Goal: Check status: Check status

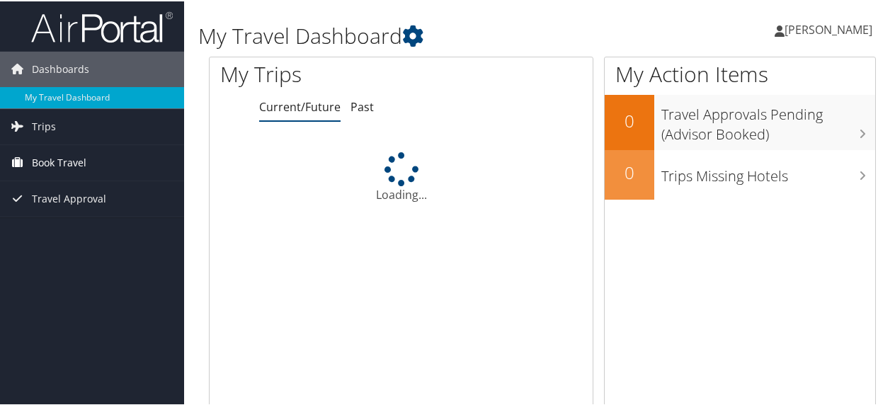
click at [50, 161] on span "Book Travel" at bounding box center [59, 161] width 55 height 35
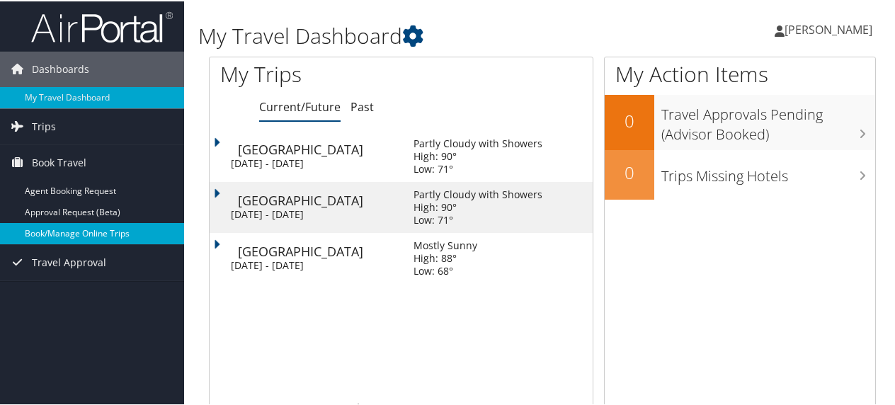
click at [44, 227] on link "Book/Manage Online Trips" at bounding box center [92, 232] width 184 height 21
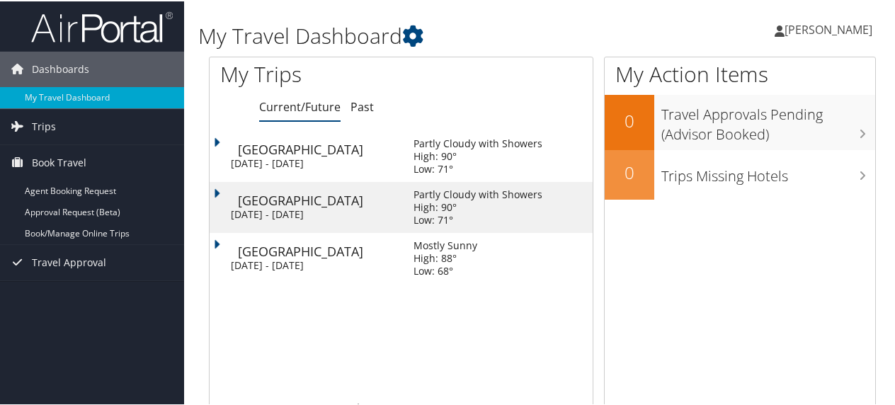
click at [308, 152] on div "Minneapolis" at bounding box center [318, 148] width 161 height 13
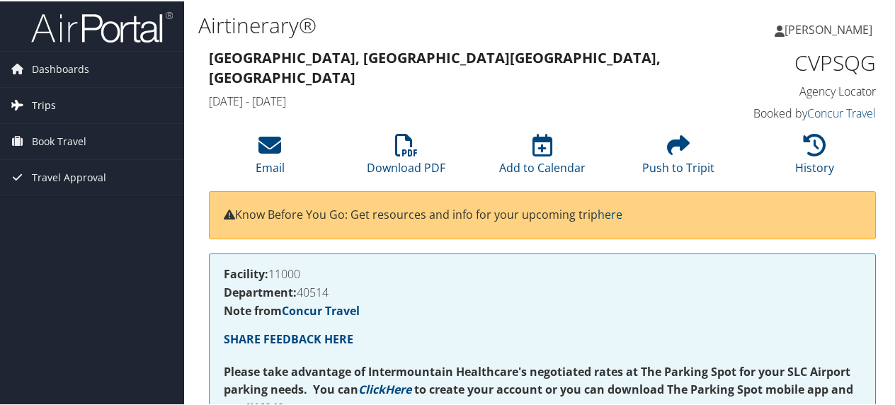
click at [47, 104] on span "Trips" at bounding box center [44, 103] width 24 height 35
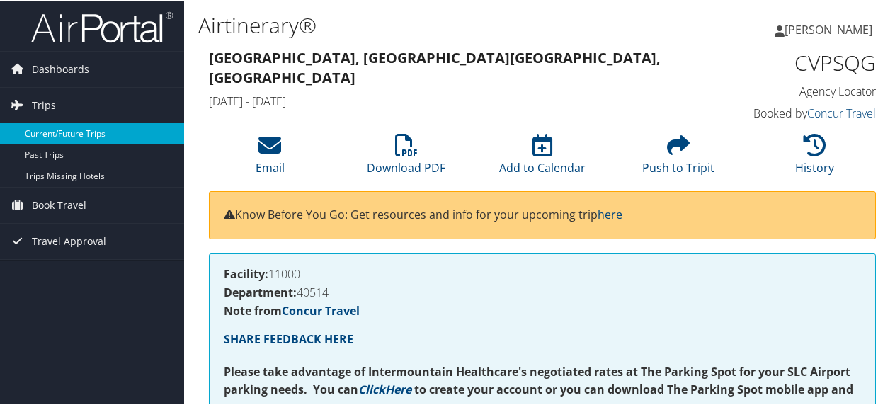
click at [38, 128] on link "Current/Future Trips" at bounding box center [92, 132] width 184 height 21
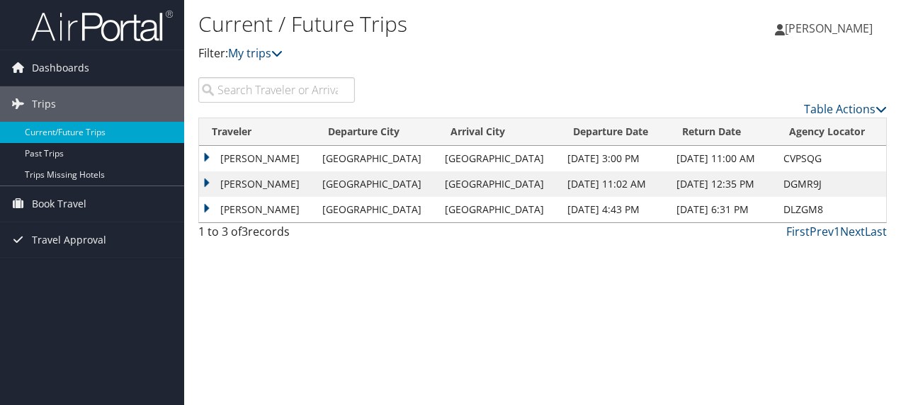
click at [204, 154] on td "JOSHUA DAVID MCLIN" at bounding box center [257, 158] width 116 height 25
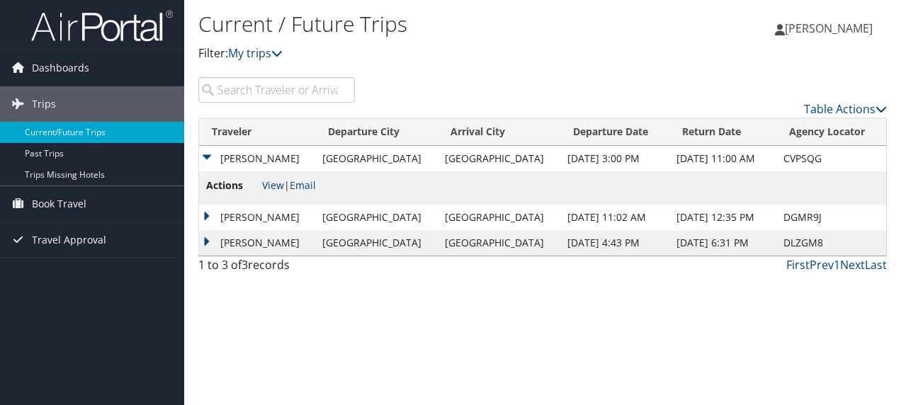
click at [271, 185] on link "View" at bounding box center [273, 184] width 22 height 13
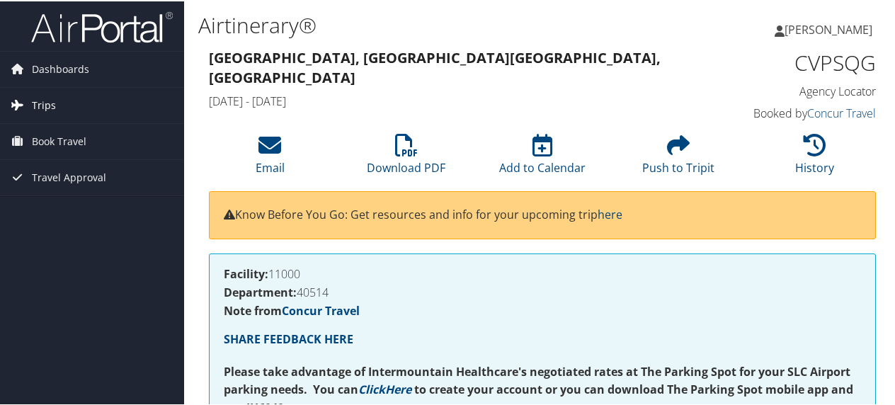
click at [29, 102] on link "Trips" at bounding box center [92, 103] width 184 height 35
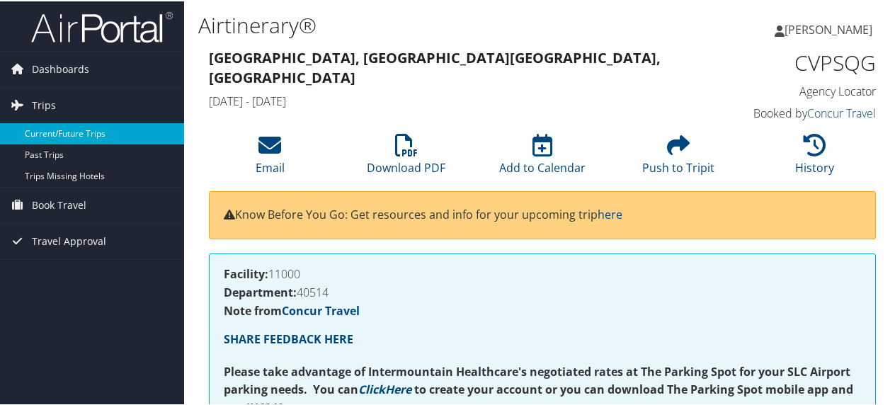
click at [40, 125] on link "Current/Future Trips" at bounding box center [92, 132] width 184 height 21
